Goal: Use online tool/utility: Utilize a website feature to perform a specific function

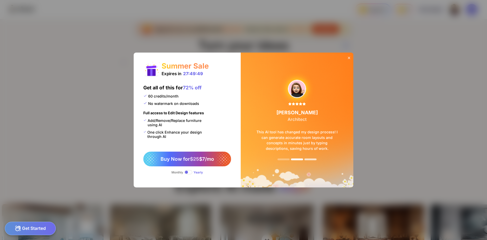
click at [314, 160] on div at bounding box center [310, 159] width 12 height 2
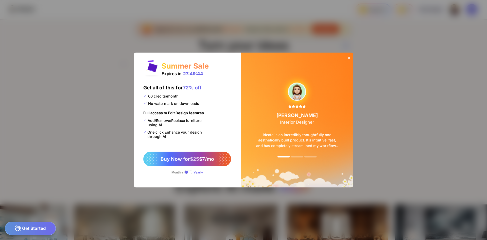
click at [349, 59] on icon at bounding box center [349, 58] width 4 height 4
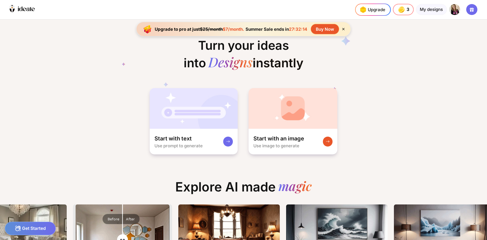
scroll to position [0, 286]
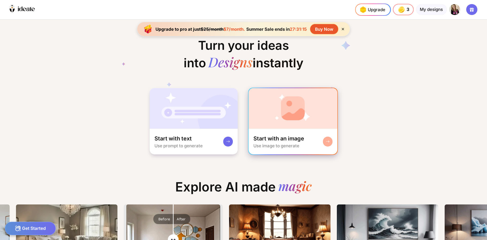
click at [328, 142] on rect at bounding box center [328, 141] width 4 height 4
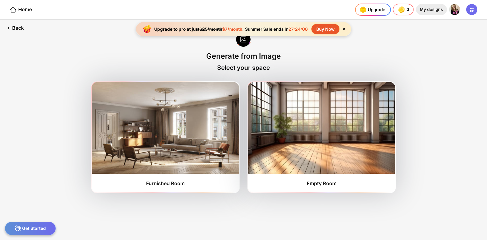
click at [433, 10] on div "My designs" at bounding box center [431, 9] width 31 height 11
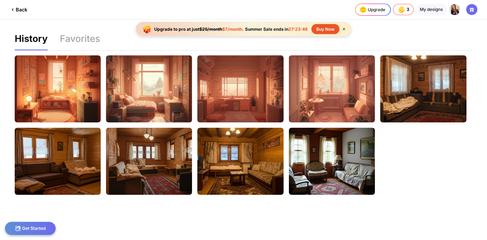
click at [16, 9] on div "Back" at bounding box center [19, 10] width 18 height 6
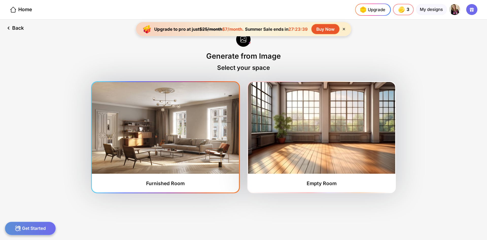
click at [208, 113] on img at bounding box center [165, 128] width 147 height 92
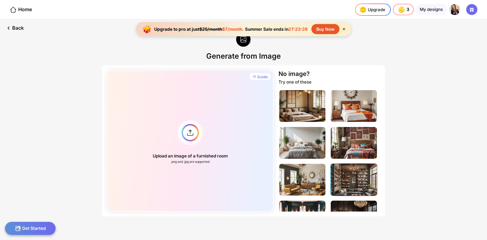
click at [354, 183] on img at bounding box center [354, 180] width 46 height 32
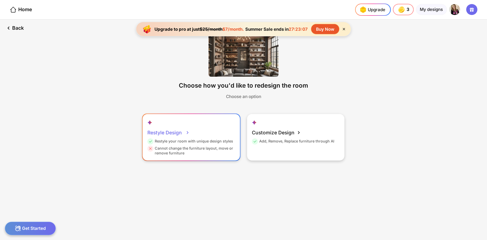
click at [185, 132] on icon at bounding box center [187, 132] width 6 height 6
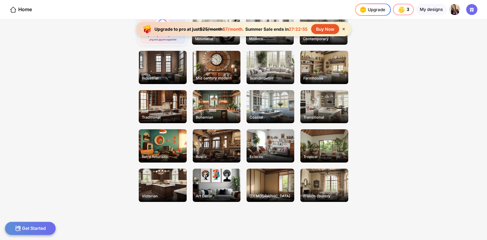
scroll to position [47, 0]
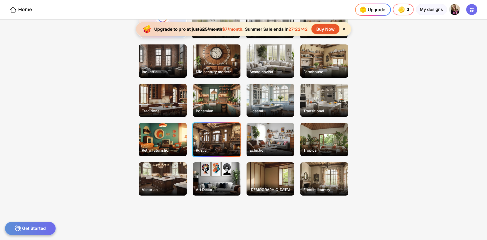
click at [203, 138] on div "Rustic" at bounding box center [217, 139] width 48 height 33
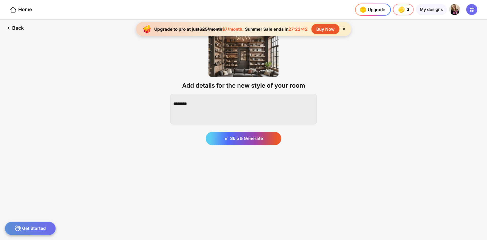
scroll to position [0, 0]
click at [255, 57] on img at bounding box center [243, 55] width 70 height 43
click at [16, 27] on div "Back" at bounding box center [14, 28] width 29 height 17
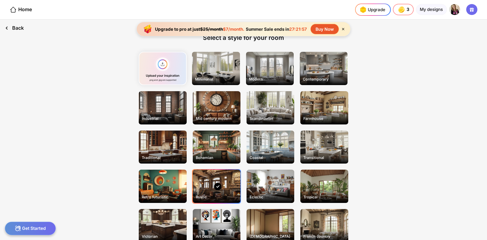
click at [20, 28] on div "Back" at bounding box center [14, 28] width 29 height 17
